Goal: Information Seeking & Learning: Learn about a topic

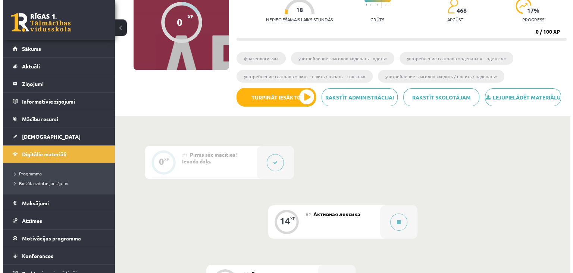
scroll to position [62, 0]
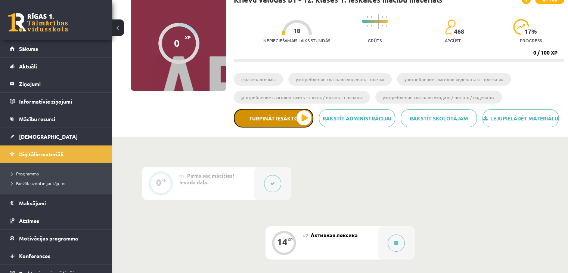
click at [298, 123] on button "Turpināt iesākto" at bounding box center [274, 118] width 80 height 19
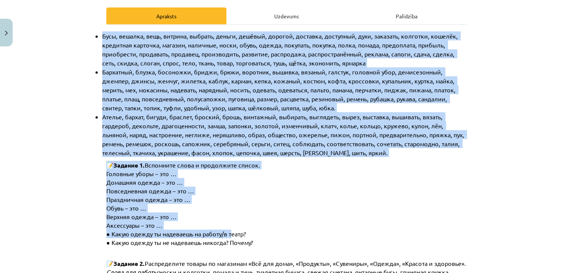
scroll to position [124, 0]
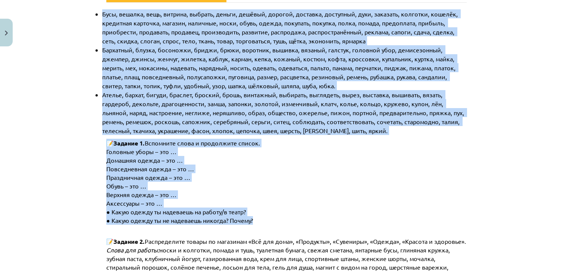
drag, startPoint x: 85, startPoint y: 74, endPoint x: 257, endPoint y: 214, distance: 221.8
click at [257, 214] on div "Mācību tēma: Krievu valodas b1 - 12. klases 1. ieskaites mācību materiāls #2 Ак…" at bounding box center [286, 136] width 573 height 273
copy div "Lore, ipsumdo, sita, consect, adipisc, elitse, doeiusm, tempori, utlabore, etdo…"
click at [235, 159] on p "Домашняя одежда – это …" at bounding box center [292, 160] width 373 height 9
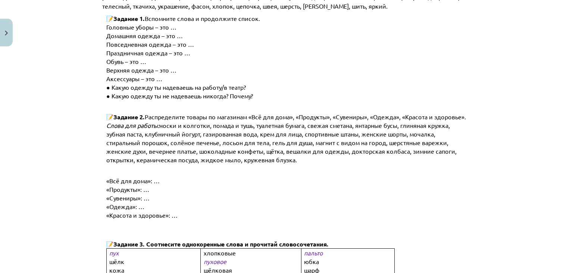
scroll to position [311, 0]
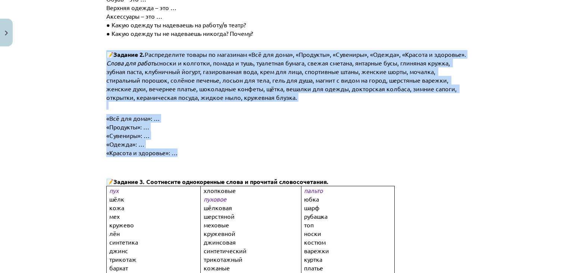
drag, startPoint x: 102, startPoint y: 48, endPoint x: 190, endPoint y: 146, distance: 131.4
copy div "📝 Loremip 9. Dolorsitamet consec ad elitseddo «Eiu tem inci», «Utlabore», «Etdo…"
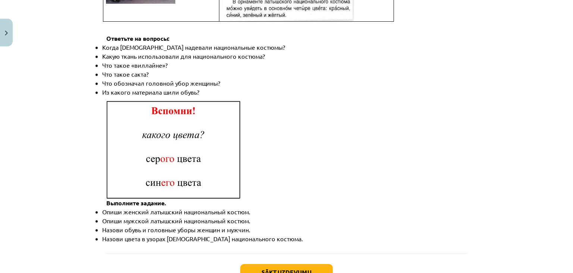
scroll to position [1097, 0]
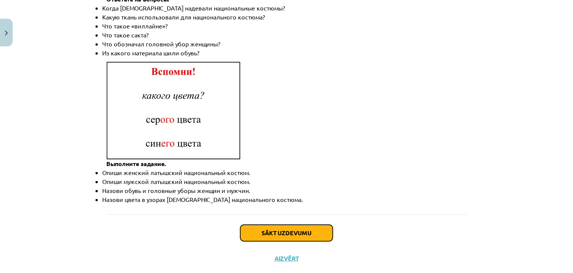
click at [281, 224] on button "Sākt uzdevumu" at bounding box center [286, 232] width 93 height 16
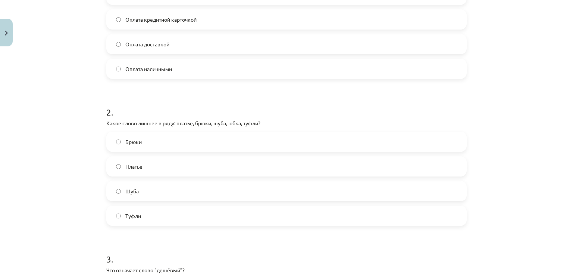
scroll to position [99, 0]
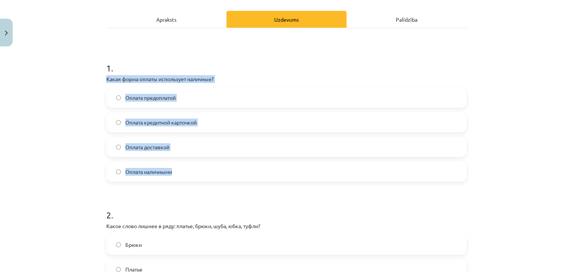
drag, startPoint x: 94, startPoint y: 74, endPoint x: 202, endPoint y: 169, distance: 144.4
click at [202, 169] on div "Mācību tēma: Krievu valodas b1 - 12. klases 1. ieskaites mācību materiāls #2 Ак…" at bounding box center [286, 136] width 573 height 273
copy div "Какая форма оплаты использует наличные? Оплата предоплатой Оплата кредитной кар…"
click at [81, 113] on div "Mācību tēma: Krievu valodas b1 - 12. klases 1. ieskaites mācību materiāls #2 Ак…" at bounding box center [286, 136] width 573 height 273
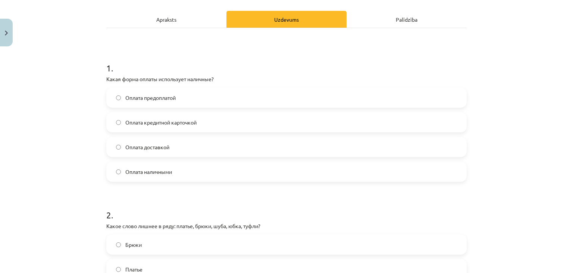
click at [165, 171] on span "Оплата наличными" at bounding box center [148, 172] width 47 height 8
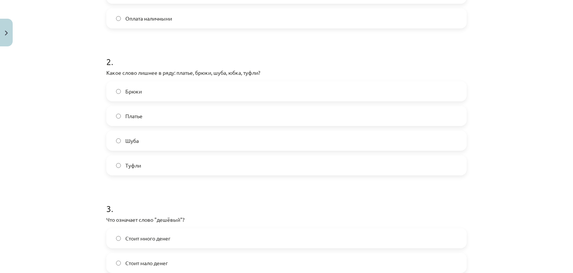
scroll to position [286, 0]
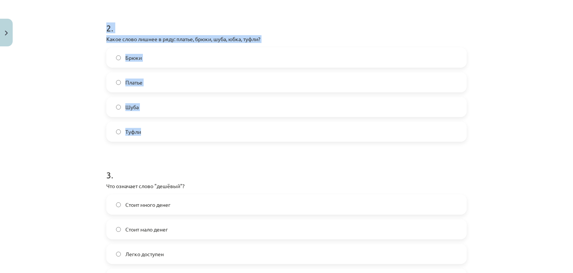
drag, startPoint x: 85, startPoint y: 17, endPoint x: 172, endPoint y: 131, distance: 144.1
click at [172, 131] on div "Mācību tēma: Krievu valodas b1 - 12. klases 1. ieskaites mācību materiāls #2 Ак…" at bounding box center [286, 136] width 573 height 273
copy div "2 . Какое слово лишнее в ряду: платье, брюки, шуба, юбка, туфли? [PERSON_NAME]"
click at [91, 103] on div "Mācību tēma: Krievu valodas b1 - 12. klases 1. ieskaites mācību materiāls #2 Ак…" at bounding box center [286, 136] width 573 height 273
click at [127, 133] on span "Туфли" at bounding box center [133, 132] width 16 height 8
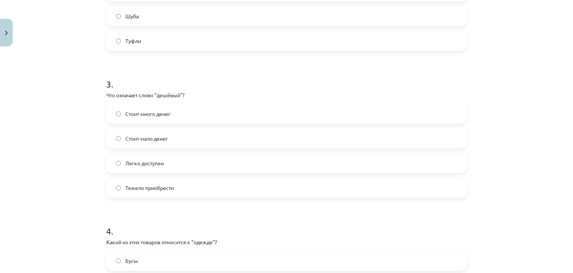
scroll to position [410, 0]
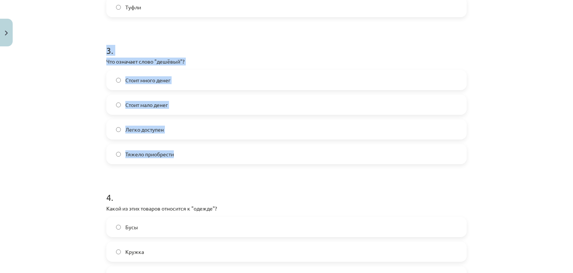
drag, startPoint x: 97, startPoint y: 46, endPoint x: 190, endPoint y: 147, distance: 136.6
click at [190, 147] on div "Mācību tēma: Krievu valodas b1 - 12. klases 1. ieskaites mācību materiāls #2 Ак…" at bounding box center [286, 136] width 573 height 273
copy div "3 . Что означает слово "дешёвый"? Стоит много денег Стоит мало денег [PERSON_NA…"
click at [93, 112] on div "Mācību tēma: Krievu valodas b1 - 12. klases 1. ieskaites mācību materiāls #2 Ак…" at bounding box center [286, 136] width 573 height 273
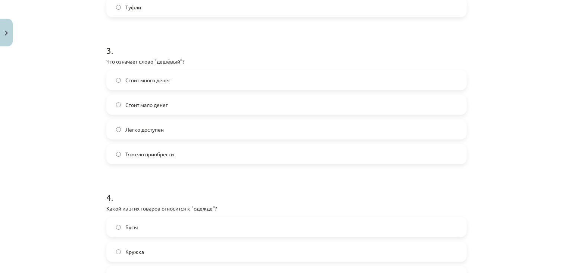
click at [151, 103] on span "Стоит мало денег" at bounding box center [146, 105] width 43 height 8
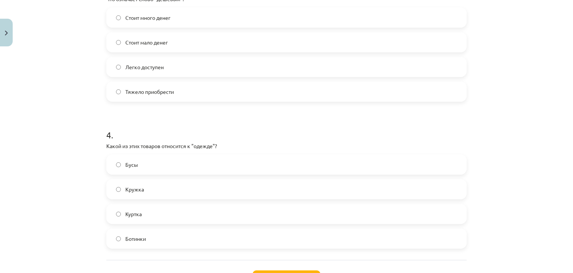
scroll to position [535, 0]
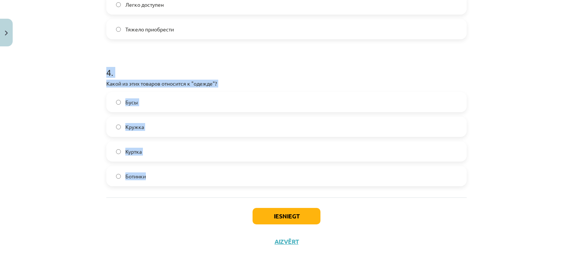
drag, startPoint x: 89, startPoint y: 69, endPoint x: 166, endPoint y: 169, distance: 125.9
click at [166, 169] on div "Mācību tēma: Krievu valodas b1 - 12. klases 1. ieskaites mācību materiāls #2 Ак…" at bounding box center [286, 136] width 573 height 273
copy div "4 . Какой из этих товаров относится к "одежде"? Бусы Кружка [PERSON_NAME]"
click at [140, 153] on label "Куртка" at bounding box center [286, 151] width 359 height 19
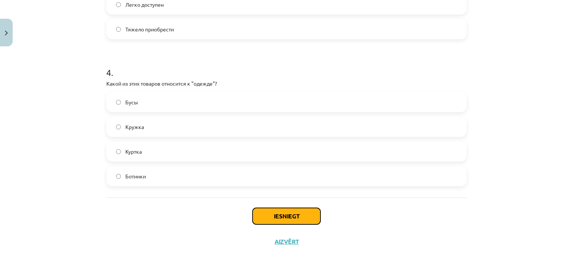
click at [286, 214] on button "Iesniegt" at bounding box center [287, 216] width 68 height 16
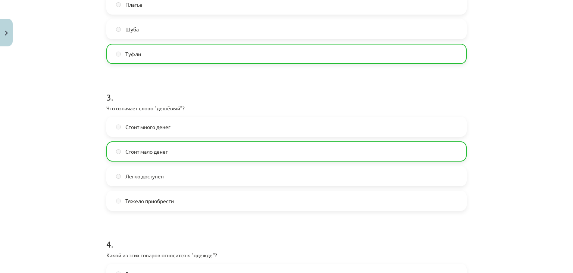
scroll to position [558, 0]
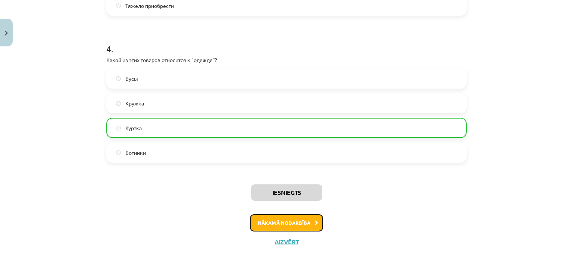
click at [279, 220] on button "Nākamā nodarbība" at bounding box center [286, 222] width 73 height 17
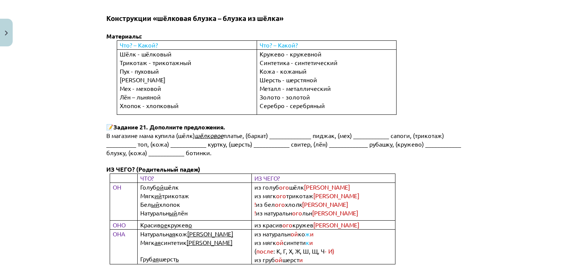
scroll to position [3111, 0]
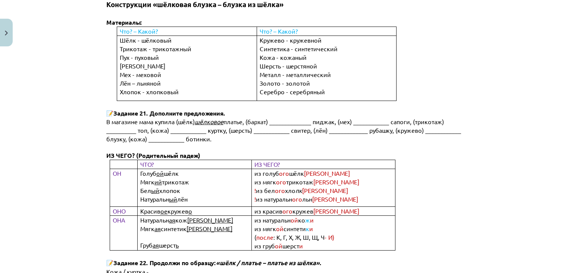
click at [281, 118] on span "платье, (бархат) ______________ пиджак, (мех) ____________ сапоги, (трикотаж) _…" at bounding box center [284, 130] width 357 height 25
drag, startPoint x: 285, startPoint y: 99, endPoint x: 297, endPoint y: 99, distance: 11.9
click at [296, 118] on span "платье, (бархат) ______________ пиджак, (мех) ____________ сапоги, (трикотаж) _…" at bounding box center [284, 130] width 357 height 25
click at [303, 118] on span "платье, (бархат) ______________ пиджак, (мех) ____________ сапоги, (трикотаж) _…" at bounding box center [284, 130] width 357 height 25
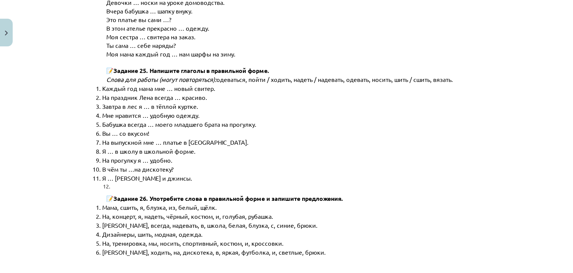
scroll to position [3795, 0]
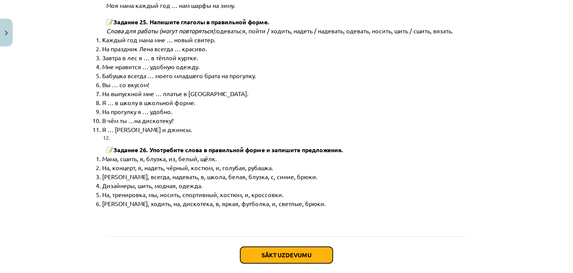
click at [281, 246] on button "Sākt uzdevumu" at bounding box center [286, 254] width 93 height 16
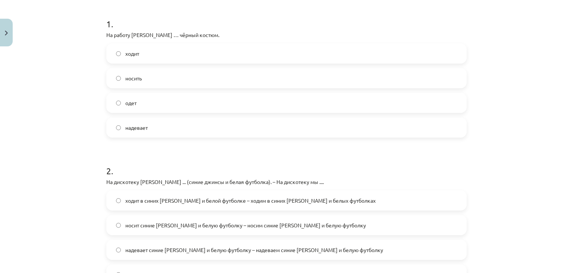
scroll to position [143, 0]
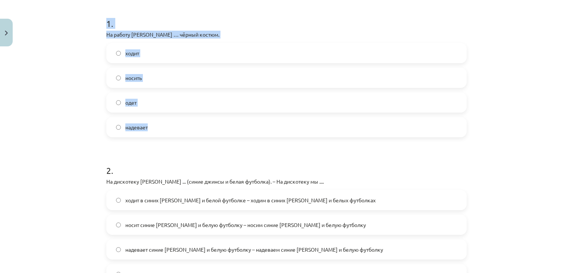
drag, startPoint x: 96, startPoint y: 18, endPoint x: 161, endPoint y: 121, distance: 121.8
click at [161, 121] on div "Mācību tēma: Krievu valodas b1 - 12. klases 1. ieskaites mācību materiāls #3 Гр…" at bounding box center [286, 136] width 573 height 273
copy div "1 . На работу [PERSON_NAME] … чёрный костюм. ходит носить одет надевает"
click at [140, 130] on span "надевает" at bounding box center [136, 127] width 22 height 8
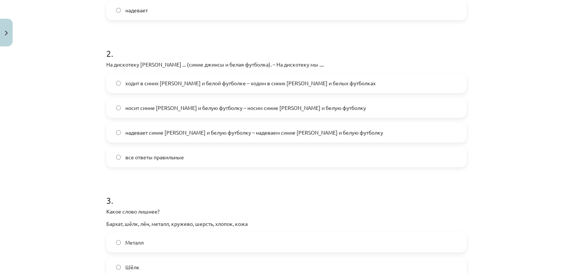
scroll to position [267, 0]
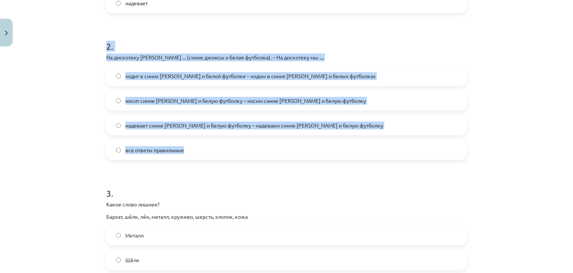
drag, startPoint x: 91, startPoint y: 42, endPoint x: 212, endPoint y: 150, distance: 162.3
click at [212, 150] on div "Mācību tēma: Krievu valodas b1 - 12. klases 1. ieskaites mācību materiāls #3 Гр…" at bounding box center [286, 136] width 573 height 273
copy div "2 . На дискотеку [PERSON_NAME] ... (синие джинсы и белая футболка). – На дискот…"
click at [83, 150] on div "Mācību tēma: Krievu valodas b1 - 12. klases 1. ieskaites mācību materiāls #3 Гр…" at bounding box center [286, 136] width 573 height 273
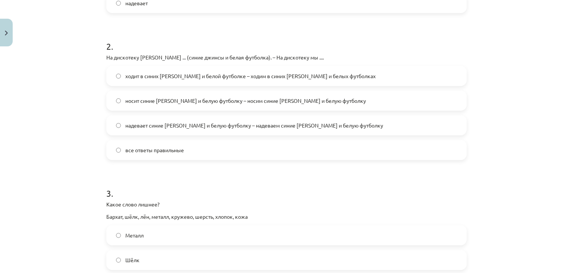
click at [127, 154] on label "все ответы правильные" at bounding box center [286, 149] width 359 height 19
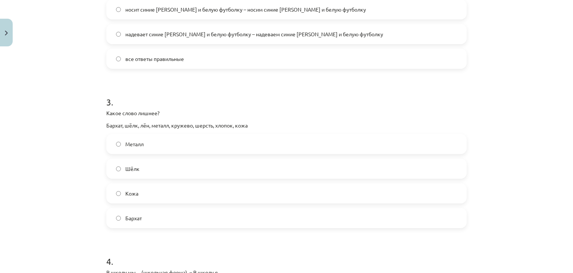
scroll to position [392, 0]
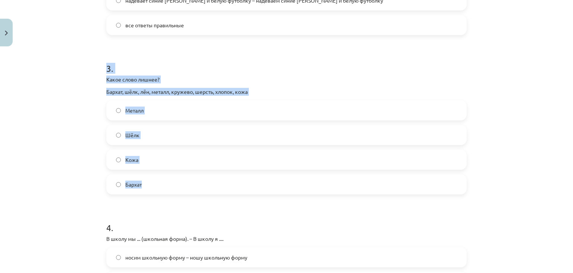
drag, startPoint x: 102, startPoint y: 65, endPoint x: 173, endPoint y: 191, distance: 144.8
click at [173, 191] on div "16 XP Saņemsi Sarežģīts 468 pilda Apraksts Uzdevums Palīdzība 1 . На работу [PE…" at bounding box center [287, 33] width 370 height 751
copy div "3 . Какое слово лишнее? Бархат, шёлк, лён, металл, кружево, шерсть, хлопок, кож…"
click at [80, 130] on div "Mācību tēma: Krievu valodas b1 - 12. klases 1. ieskaites mācību materiāls #3 Гр…" at bounding box center [286, 136] width 573 height 273
click at [60, 108] on div "Mācību tēma: Krievu valodas b1 - 12. klases 1. ieskaites mācību materiāls #3 Гр…" at bounding box center [286, 136] width 573 height 273
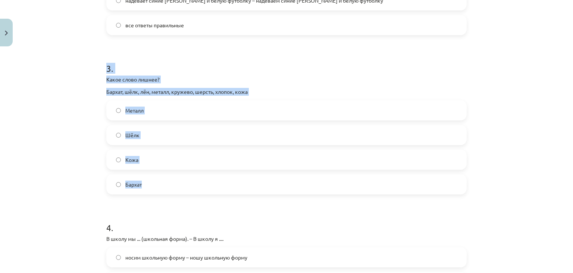
click at [144, 69] on h1 "3 ." at bounding box center [286, 61] width 361 height 23
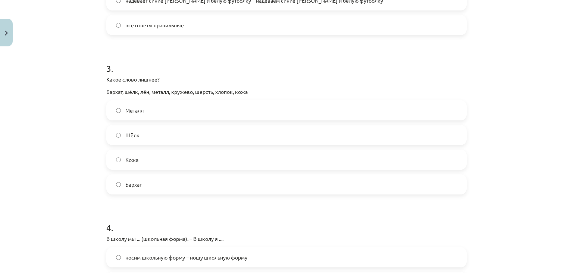
drag, startPoint x: 160, startPoint y: 102, endPoint x: 156, endPoint y: 101, distance: 3.8
click at [157, 103] on label "Металл" at bounding box center [286, 110] width 359 height 19
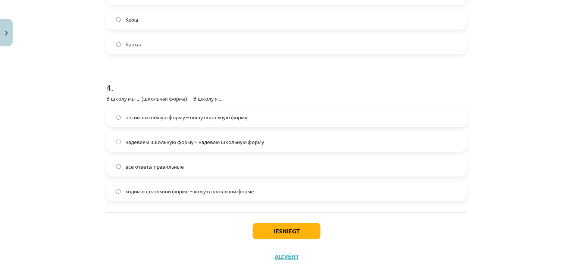
scroll to position [547, 0]
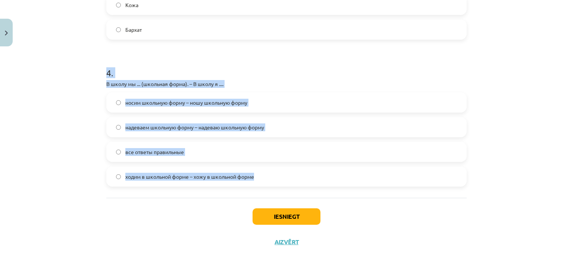
drag, startPoint x: 97, startPoint y: 67, endPoint x: 258, endPoint y: 178, distance: 194.9
click at [258, 178] on div "Mācību tēma: Krievu valodas b1 - 12. klases 1. ieskaites mācību materiāls #3 Гр…" at bounding box center [286, 136] width 573 height 273
copy div "4 . В школу мы ... (школьная форма). – В школу я .... носим школьную форму – но…"
click at [97, 143] on div "Mācību tēma: Krievu valodas b1 - 12. klases 1. ieskaites mācību materiāls #3 Гр…" at bounding box center [286, 136] width 573 height 273
click at [122, 155] on label "все ответы правильные" at bounding box center [286, 151] width 359 height 19
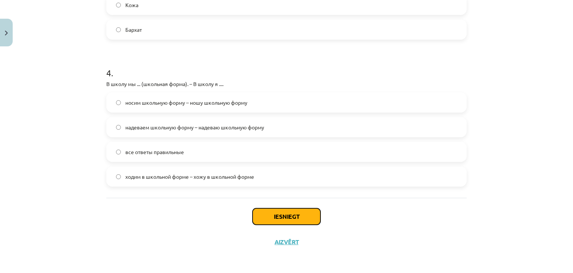
click at [306, 214] on button "Iesniegt" at bounding box center [287, 216] width 68 height 16
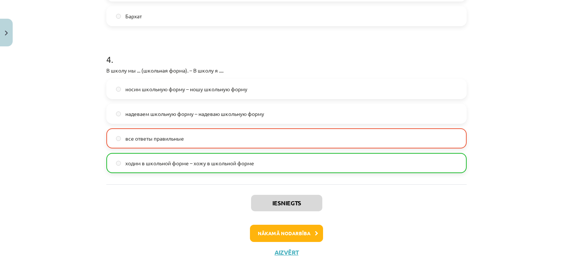
scroll to position [570, 0]
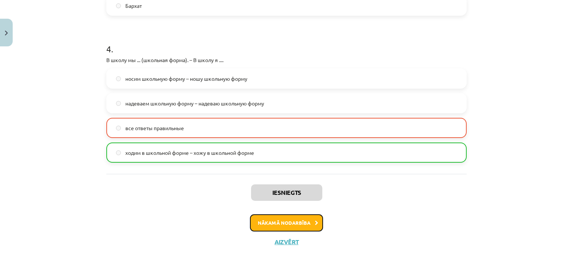
click at [317, 224] on button "Nākamā nodarbība" at bounding box center [286, 222] width 73 height 17
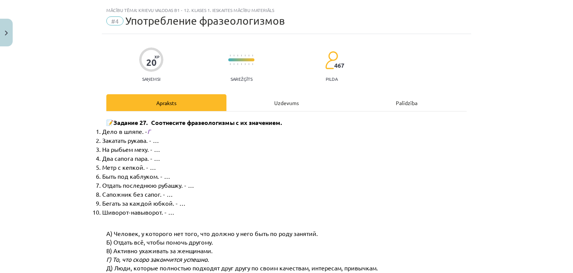
scroll to position [0, 0]
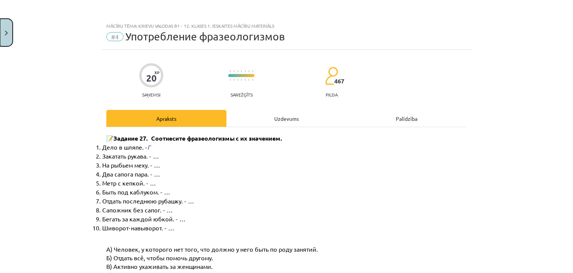
click at [5, 33] on img "Close" at bounding box center [6, 33] width 3 height 5
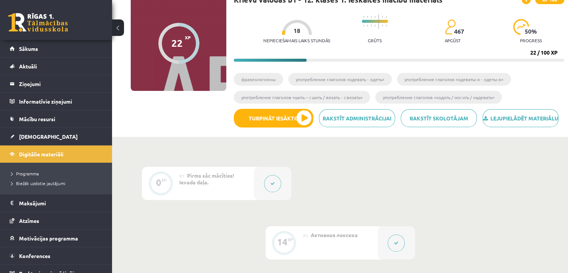
click at [271, 186] on icon at bounding box center [272, 183] width 4 height 4
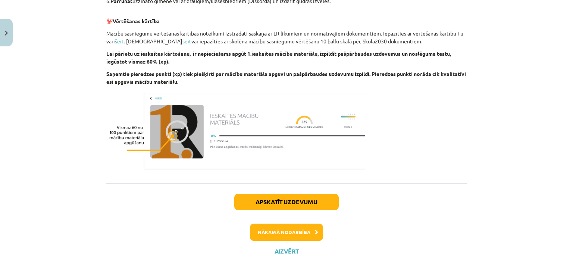
scroll to position [463, 0]
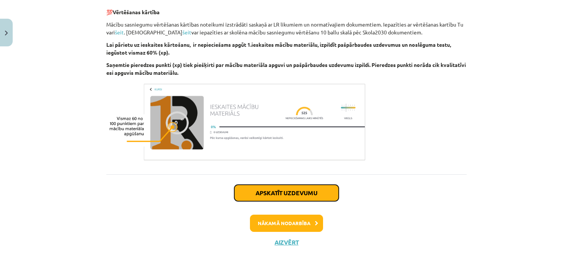
click at [295, 195] on button "Apskatīt uzdevumu" at bounding box center [286, 192] width 105 height 16
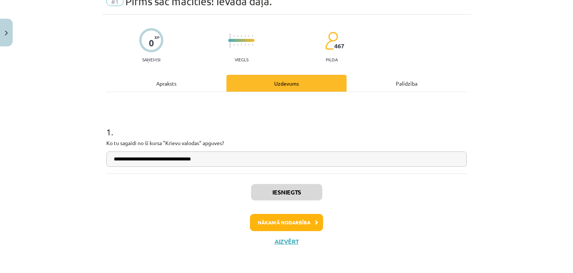
scroll to position [19, 0]
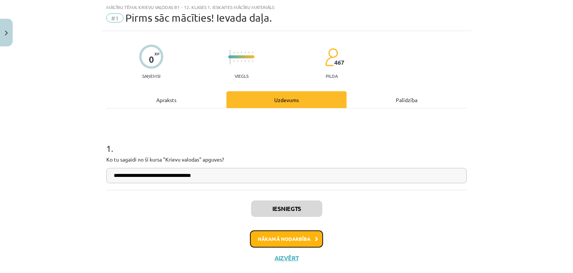
click at [291, 231] on button "Nākamā nodarbība" at bounding box center [286, 238] width 73 height 17
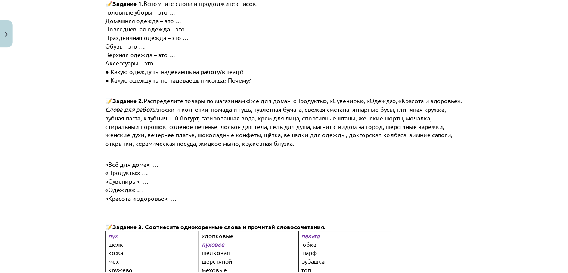
scroll to position [267, 0]
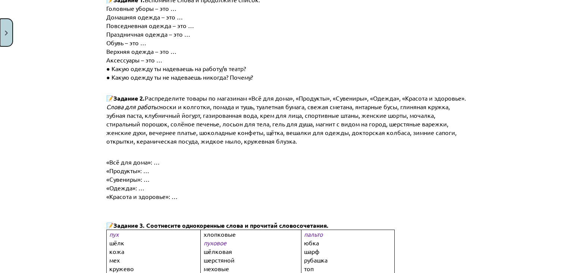
drag, startPoint x: 0, startPoint y: 29, endPoint x: 1, endPoint y: 25, distance: 3.9
click at [1, 26] on button "Close" at bounding box center [6, 33] width 13 height 28
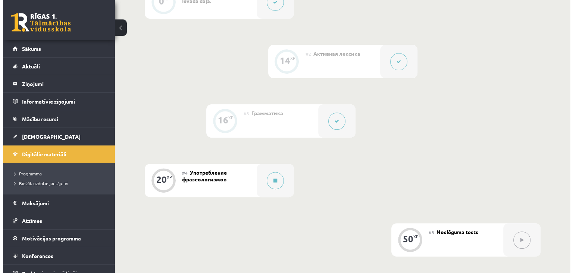
scroll to position [311, 0]
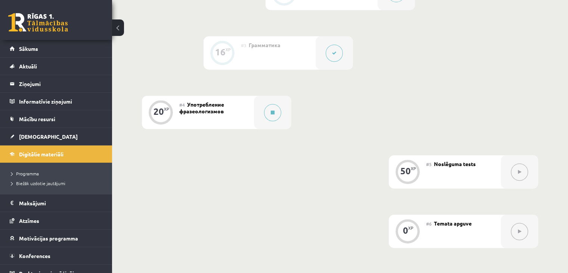
click at [247, 129] on div "#4 Употребление фразеологизмов" at bounding box center [216, 112] width 75 height 33
click at [260, 128] on div at bounding box center [272, 112] width 37 height 33
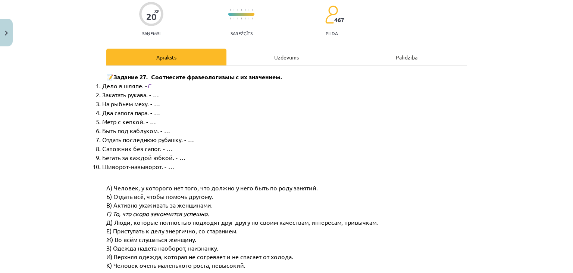
scroll to position [0, 0]
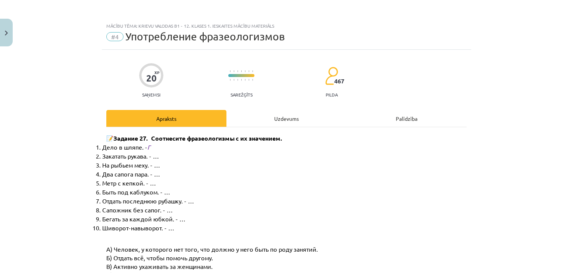
click at [291, 121] on div "Uzdevums" at bounding box center [287, 118] width 120 height 17
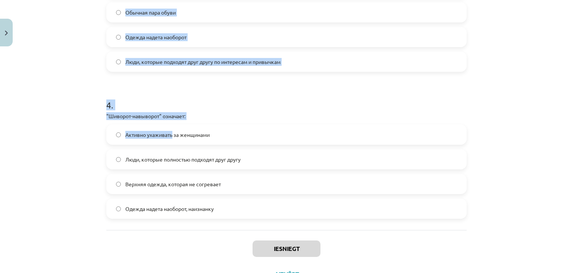
scroll to position [517, 0]
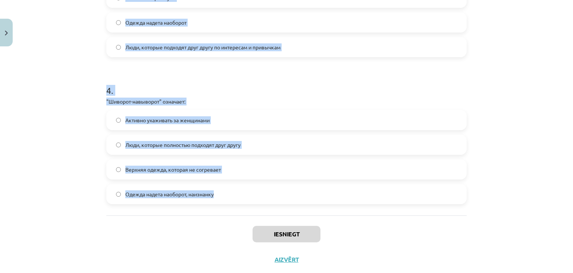
drag, startPoint x: 91, startPoint y: 82, endPoint x: 237, endPoint y: 189, distance: 180.9
click at [237, 189] on div "Mācību tēma: Krievu valodas b1 - 12. klases 1. ieskaites mācību materiāls #4 Уп…" at bounding box center [286, 136] width 573 height 273
click at [84, 90] on div "Mācību tēma: Krievu valodas b1 - 12. klases 1. ieskaites mācību materiāls #4 Уп…" at bounding box center [286, 136] width 573 height 273
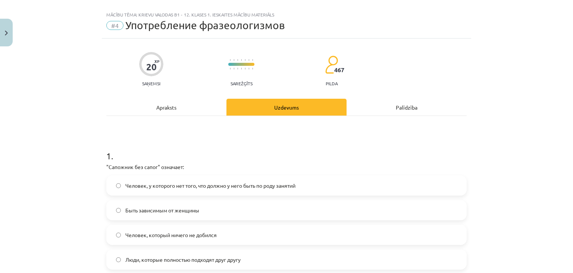
scroll to position [62, 0]
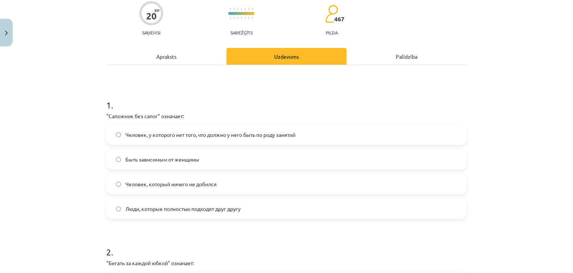
click at [243, 138] on span "Человек, у которого нет того, что должно у него быть по роду занятий" at bounding box center [210, 135] width 170 height 8
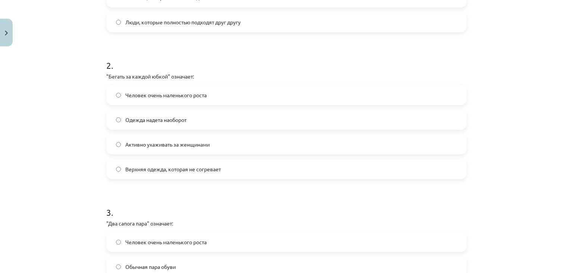
scroll to position [249, 0]
click at [151, 147] on span "Активно ухаживать за женщинами" at bounding box center [167, 144] width 84 height 8
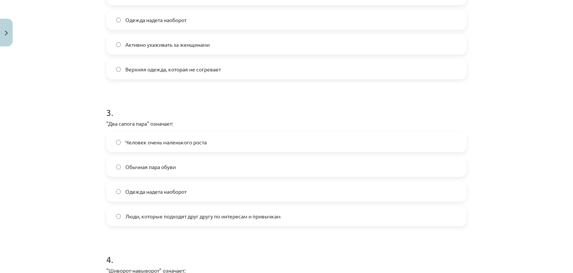
scroll to position [373, 0]
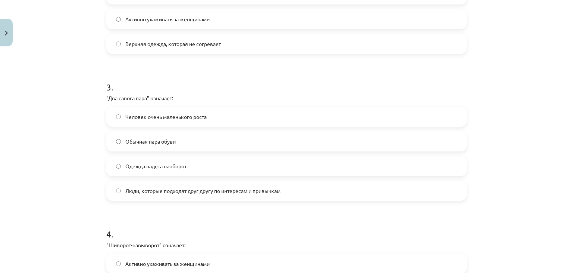
click at [143, 195] on label "Люди, которые подходят друг другу по интересам и привычкам" at bounding box center [286, 190] width 359 height 19
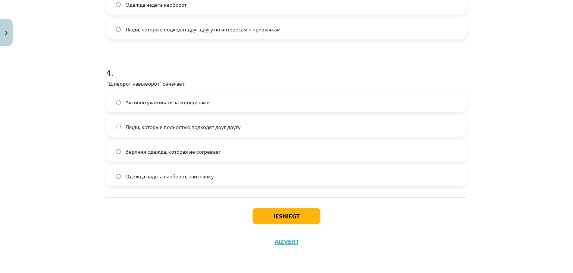
click at [160, 177] on span "Одежда надета наоборот, наизнанку" at bounding box center [169, 176] width 88 height 8
click at [278, 216] on button "Iesniegt" at bounding box center [287, 216] width 68 height 16
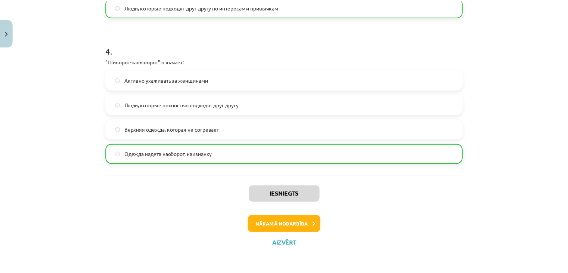
scroll to position [558, 0]
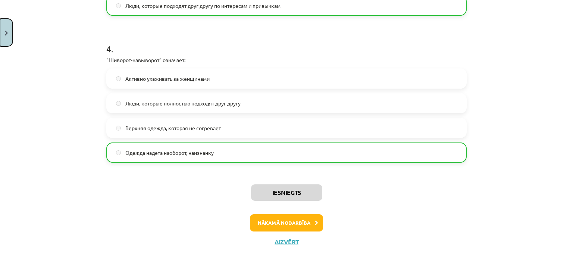
click at [7, 38] on button "Close" at bounding box center [6, 33] width 13 height 28
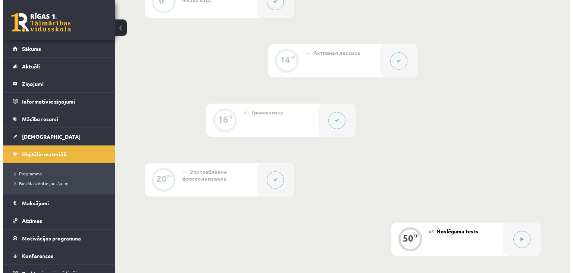
scroll to position [311, 0]
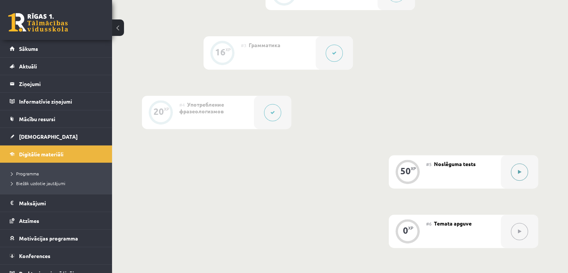
click at [519, 174] on icon at bounding box center [519, 171] width 3 height 4
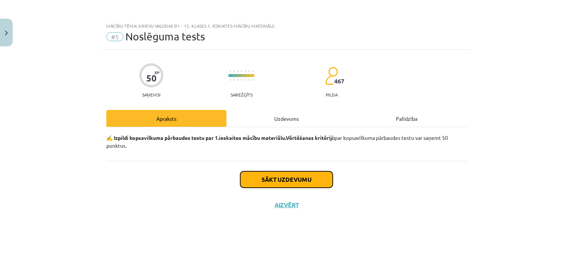
click at [293, 176] on button "Sākt uzdevumu" at bounding box center [286, 179] width 93 height 16
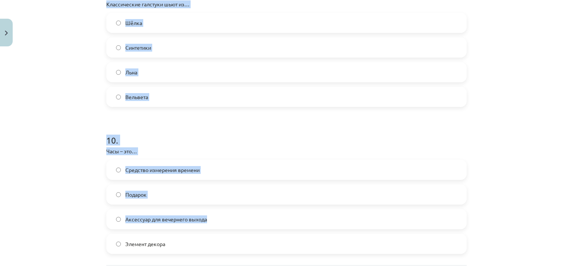
scroll to position [1415, 0]
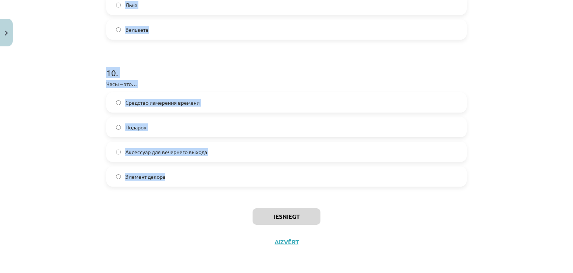
drag, startPoint x: 97, startPoint y: 39, endPoint x: 231, endPoint y: 171, distance: 188.0
click at [231, 171] on div "Mācību tēma: Krievu valodas b1 - 12. klases 1. ieskaites mācību materiāls #5 No…" at bounding box center [286, 136] width 573 height 273
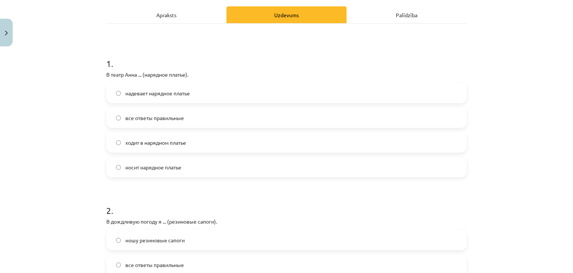
scroll to position [105, 0]
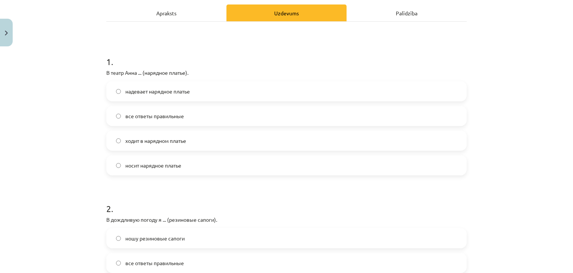
click at [161, 93] on span "надевает нарядное платье" at bounding box center [157, 91] width 65 height 8
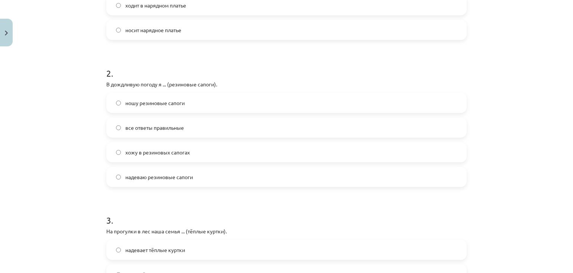
scroll to position [292, 0]
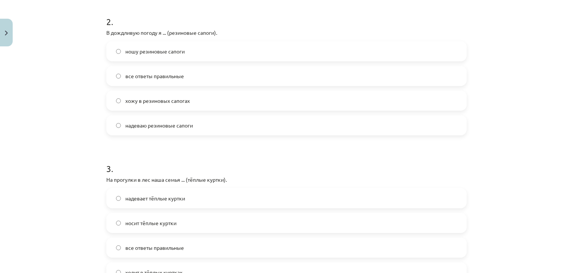
click at [146, 77] on span "все ответы правильные" at bounding box center [154, 76] width 59 height 8
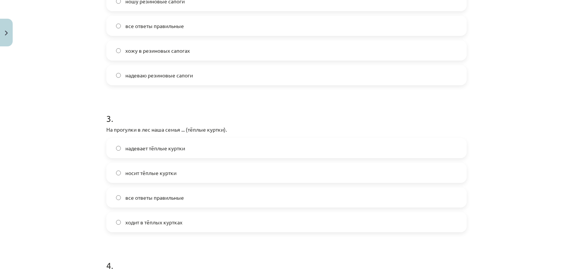
scroll to position [417, 0]
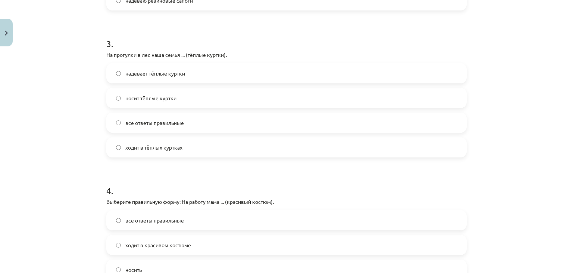
click at [160, 122] on span "все ответы правильные" at bounding box center [154, 123] width 59 height 8
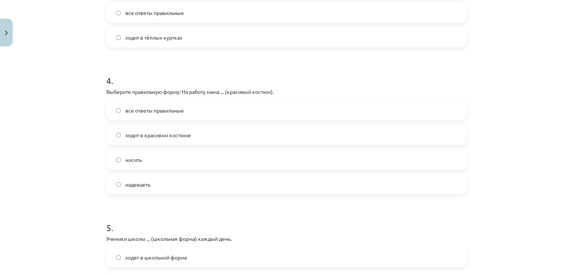
scroll to position [541, 0]
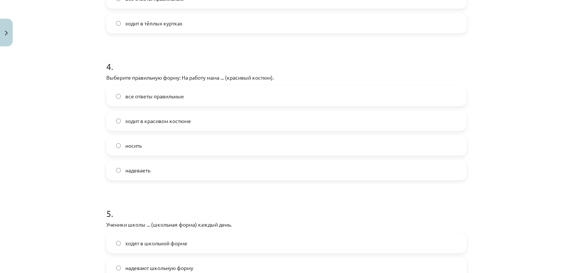
click at [158, 121] on span "ходит в красивом костюме" at bounding box center [158, 121] width 66 height 8
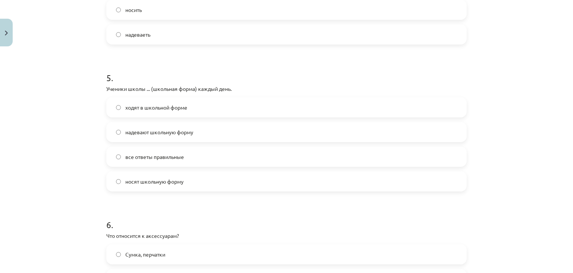
scroll to position [727, 0]
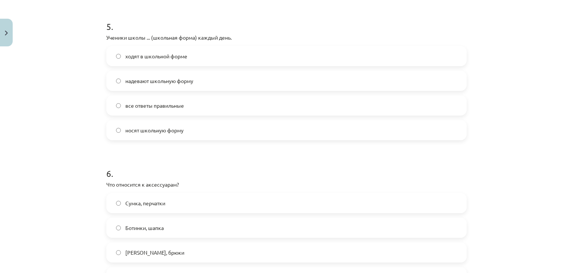
click at [149, 103] on span "все ответы правильные" at bounding box center [154, 106] width 59 height 8
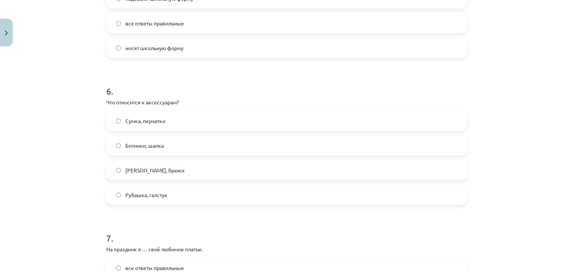
scroll to position [852, 0]
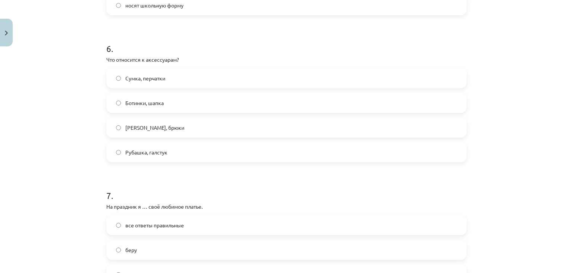
click at [143, 75] on span "Сумка, перчатки" at bounding box center [145, 78] width 40 height 8
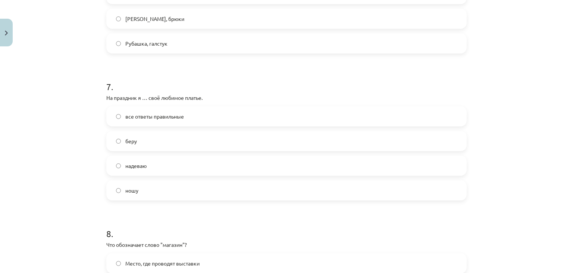
scroll to position [977, 0]
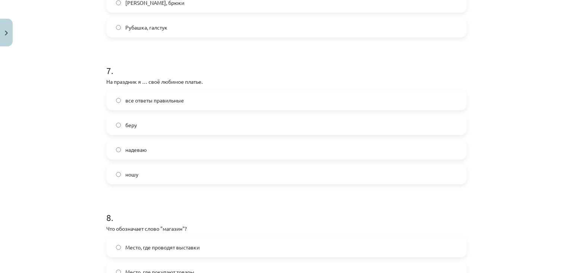
click at [146, 149] on label "надеваю" at bounding box center [286, 149] width 359 height 19
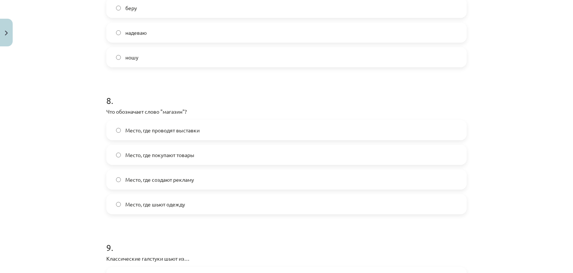
scroll to position [1101, 0]
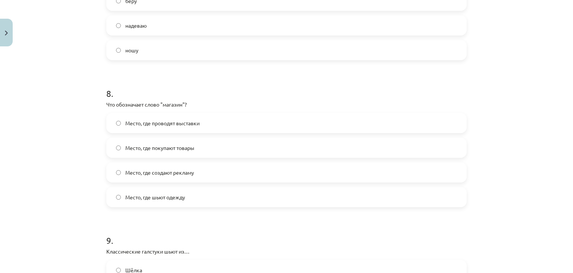
click at [206, 143] on label "Место, где покупают товары" at bounding box center [286, 147] width 359 height 19
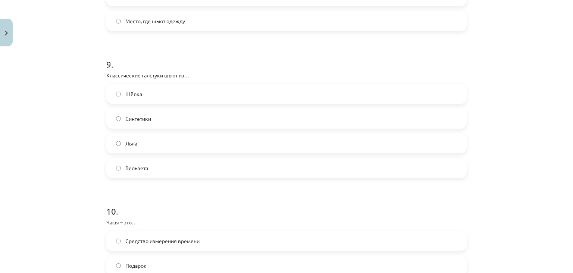
scroll to position [1287, 0]
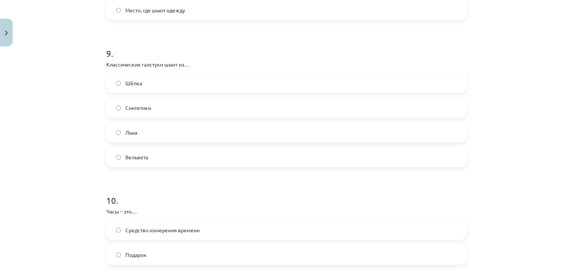
click at [155, 84] on label "Шёлка" at bounding box center [286, 83] width 359 height 19
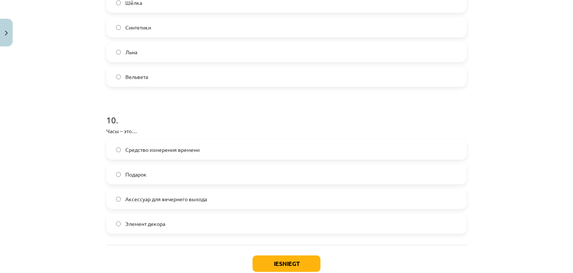
scroll to position [1412, 0]
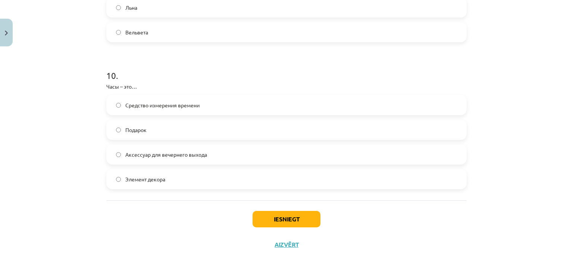
click at [170, 103] on span "Средство измерения времени" at bounding box center [162, 105] width 74 height 8
click at [276, 221] on button "Iesniegt" at bounding box center [287, 219] width 68 height 16
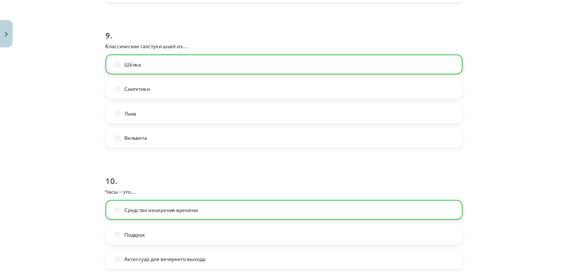
scroll to position [1438, 0]
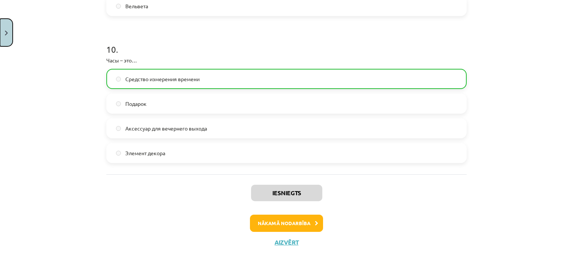
drag, startPoint x: 8, startPoint y: 35, endPoint x: 37, endPoint y: 48, distance: 31.9
click at [10, 35] on button "Close" at bounding box center [6, 33] width 13 height 28
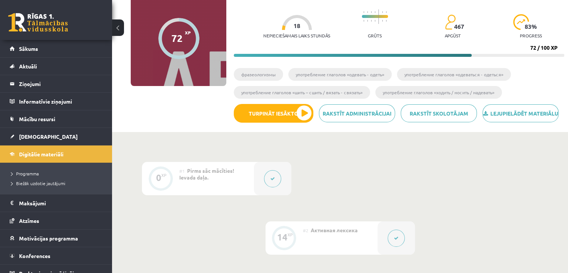
scroll to position [62, 0]
